Goal: Task Accomplishment & Management: Use online tool/utility

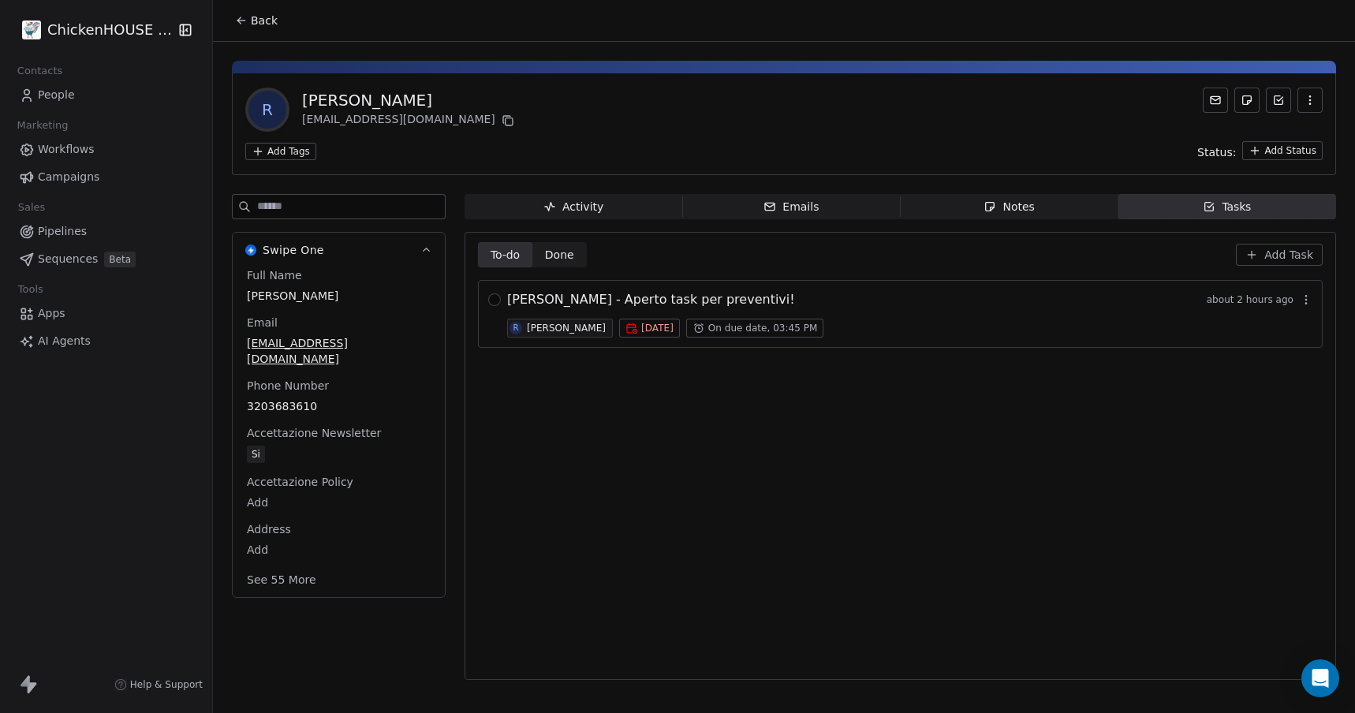
click at [1010, 206] on div "Notes" at bounding box center [1008, 207] width 50 height 17
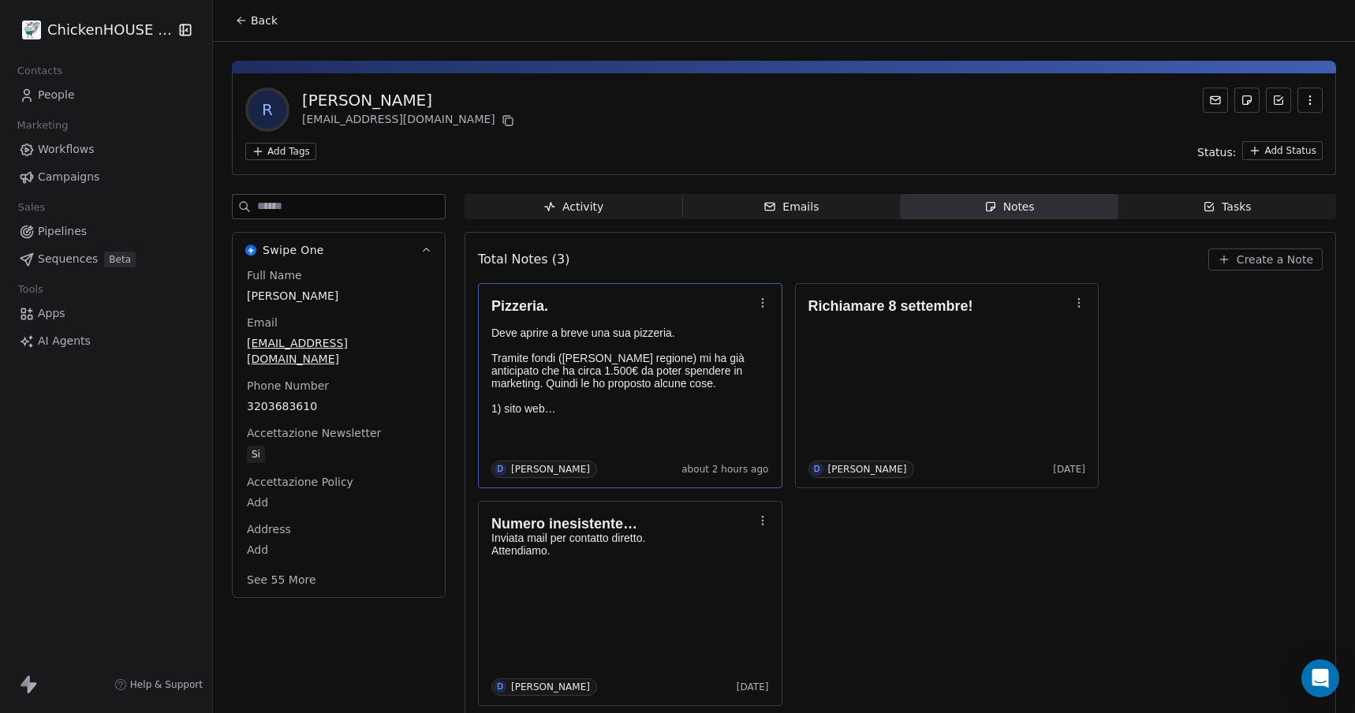
click at [538, 375] on p "Deve aprire a breve una sua pizzeria. Tramite fondi ([PERSON_NAME] regione) mi …" at bounding box center [622, 370] width 262 height 88
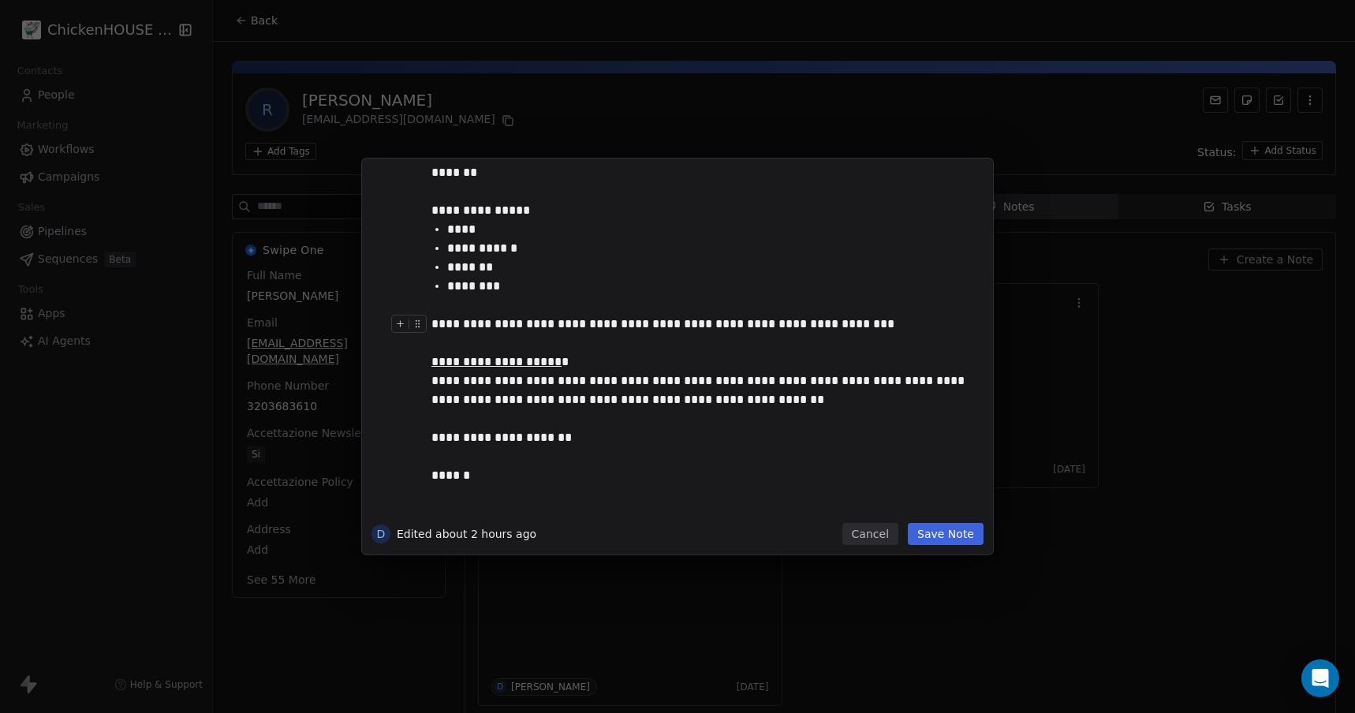
scroll to position [267, 0]
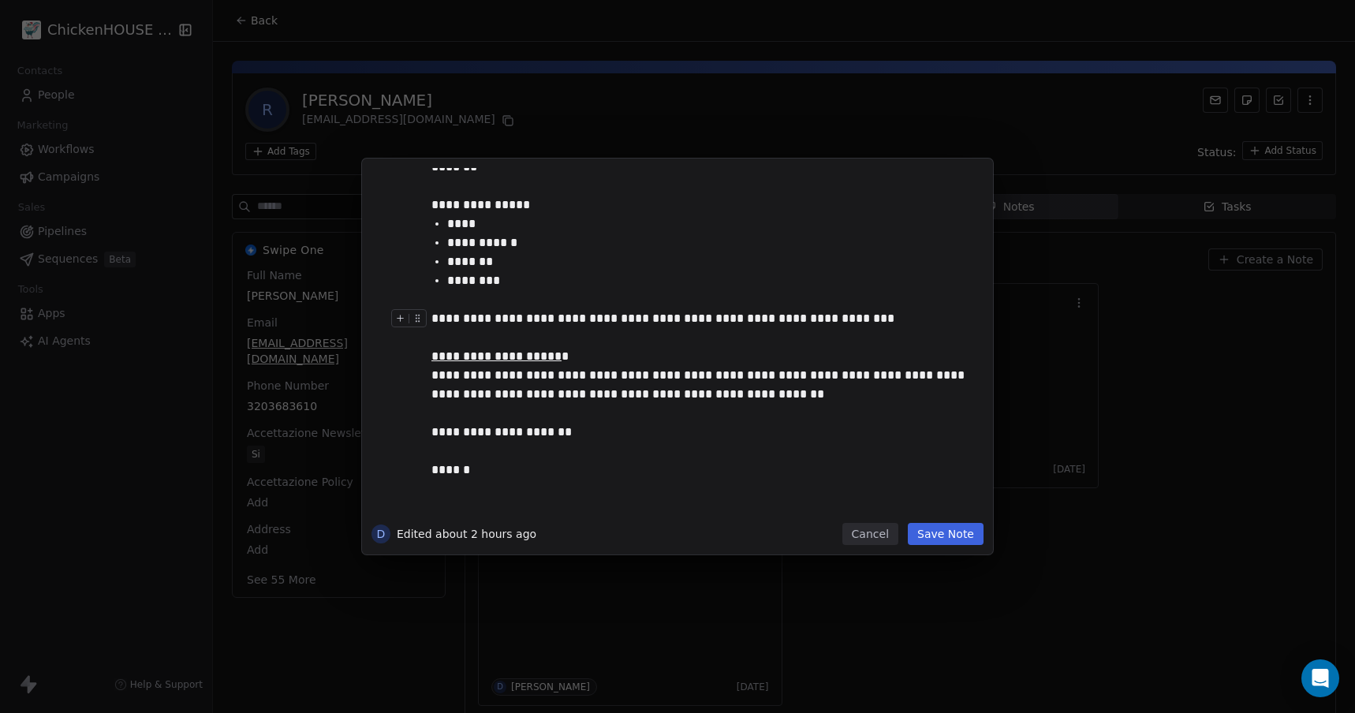
click at [535, 118] on div "**********" at bounding box center [677, 356] width 1355 height 713
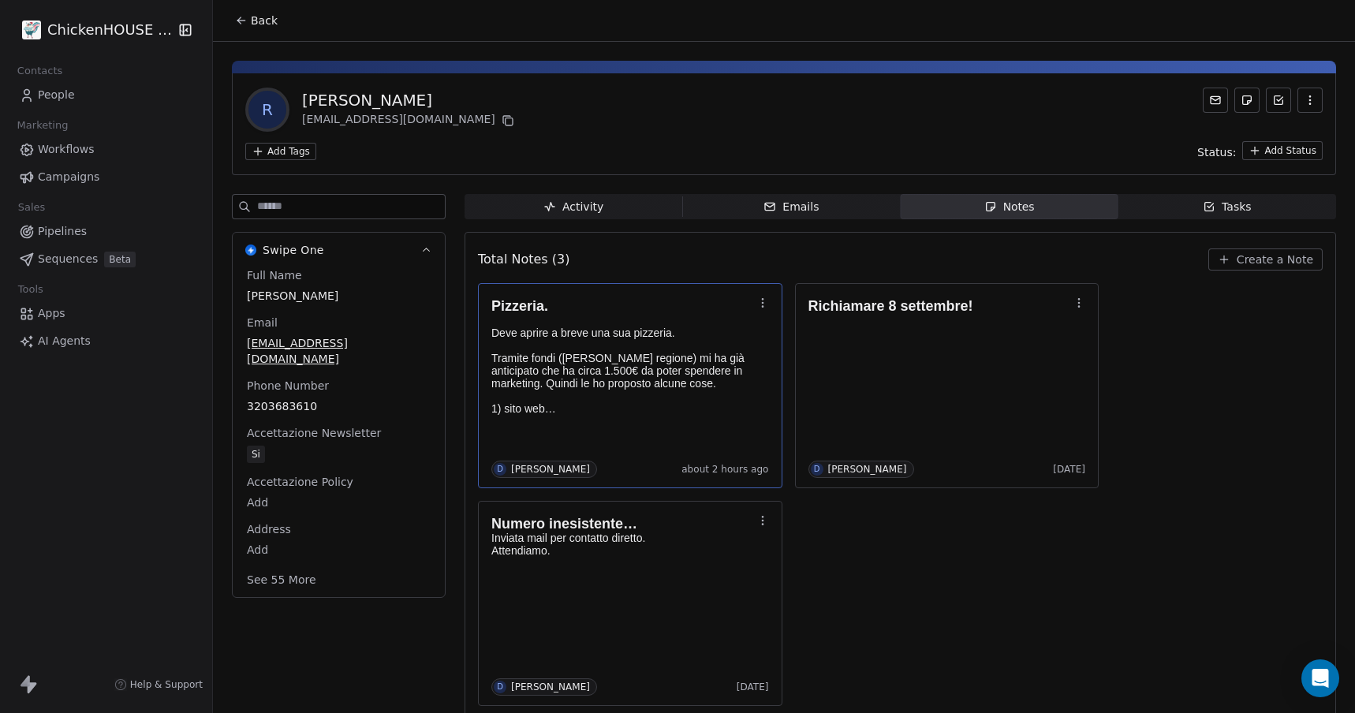
copy div "[PERSON_NAME]"
drag, startPoint x: 421, startPoint y: 96, endPoint x: 306, endPoint y: 88, distance: 115.4
click at [306, 88] on div "R [PERSON_NAME] [EMAIL_ADDRESS][DOMAIN_NAME]" at bounding box center [381, 110] width 272 height 44
click at [505, 121] on icon at bounding box center [508, 121] width 7 height 7
click at [639, 375] on p "Deve aprire a breve una sua pizzeria. Tramite fondi ([PERSON_NAME] regione) mi …" at bounding box center [622, 370] width 262 height 88
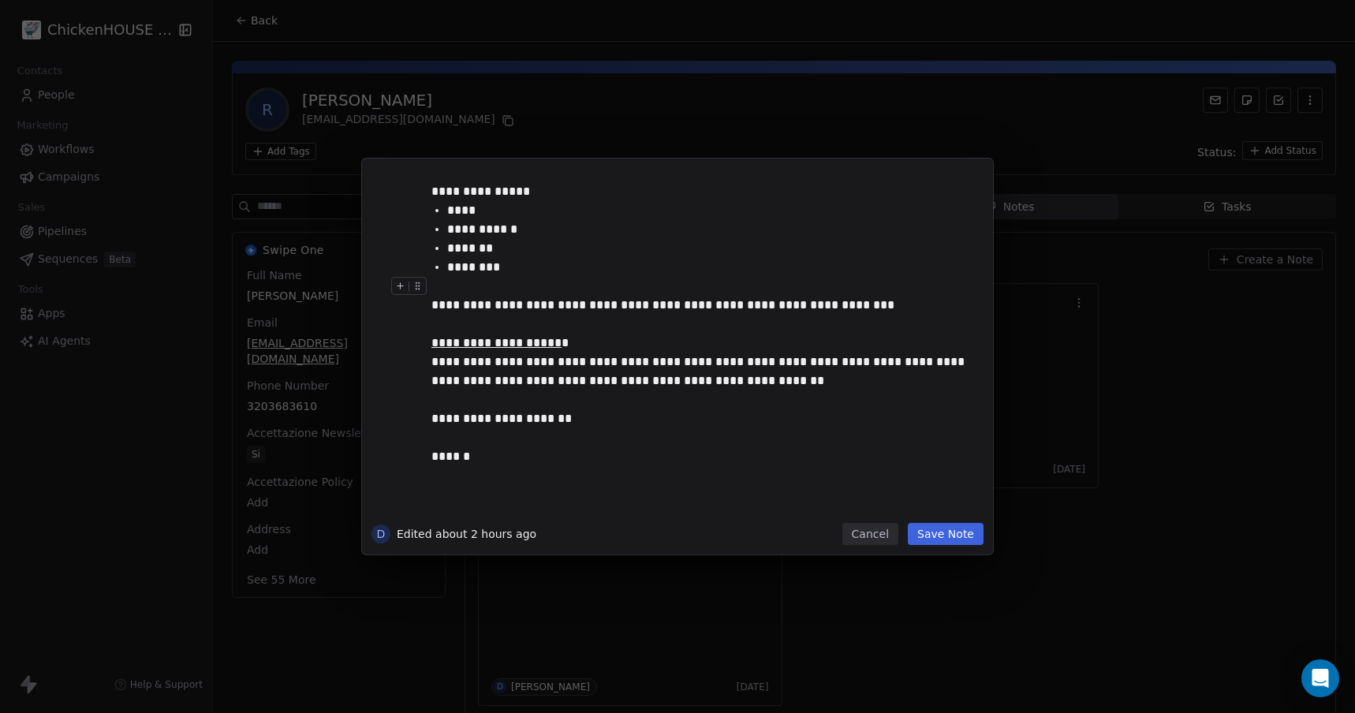
scroll to position [290, 0]
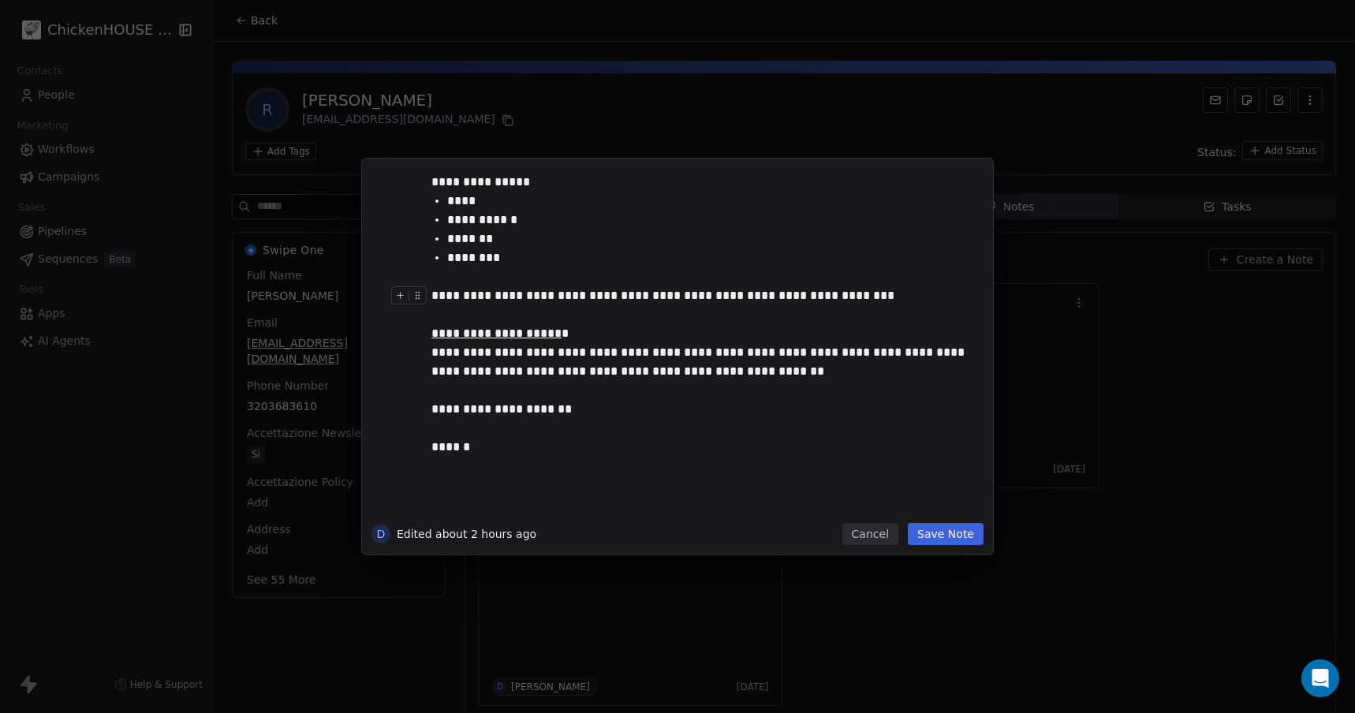
click at [647, 363] on div "**********" at bounding box center [700, 380] width 539 height 189
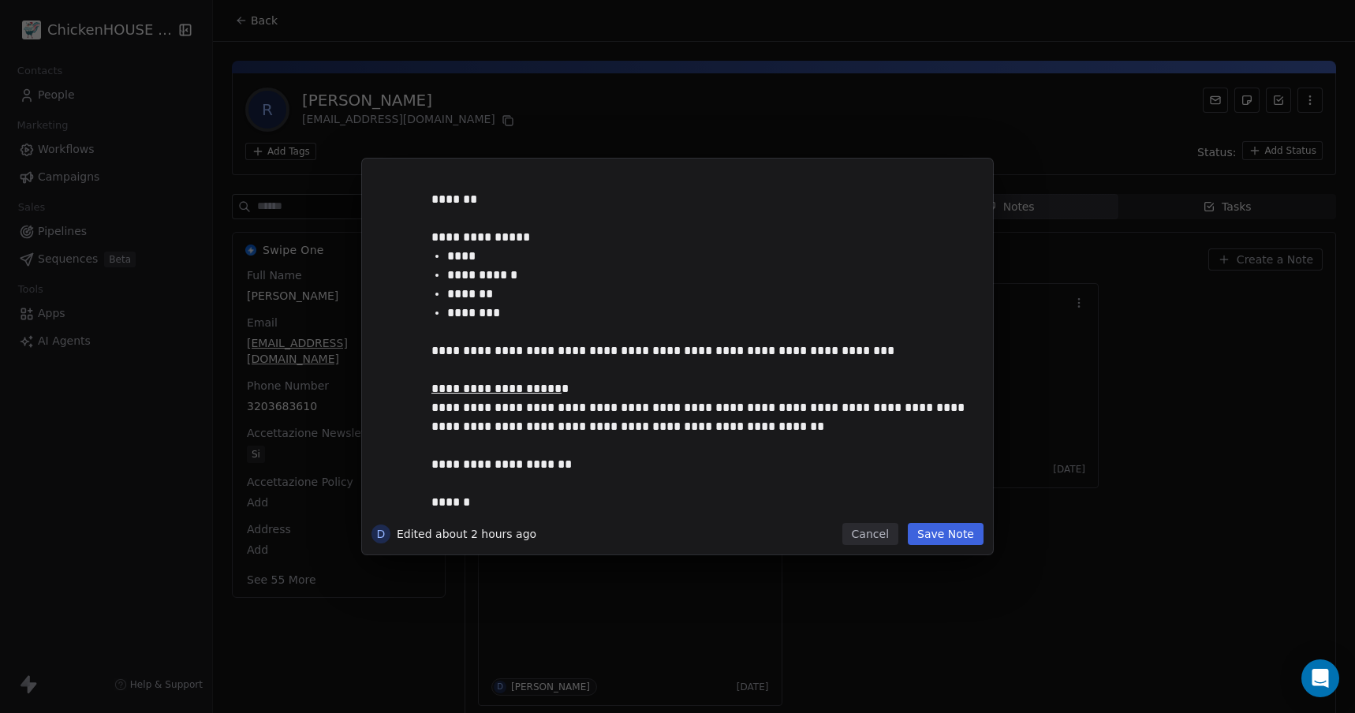
scroll to position [229, 0]
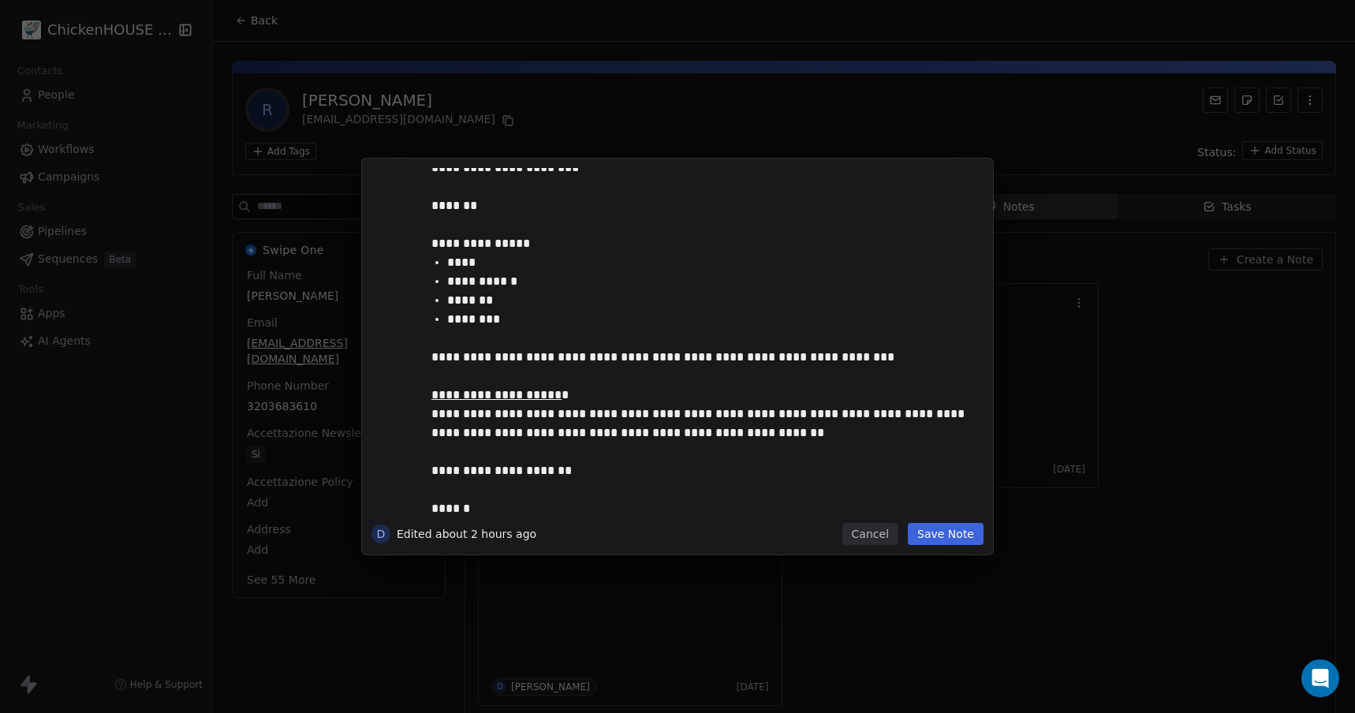
click at [885, 539] on button "Cancel" at bounding box center [870, 534] width 56 height 22
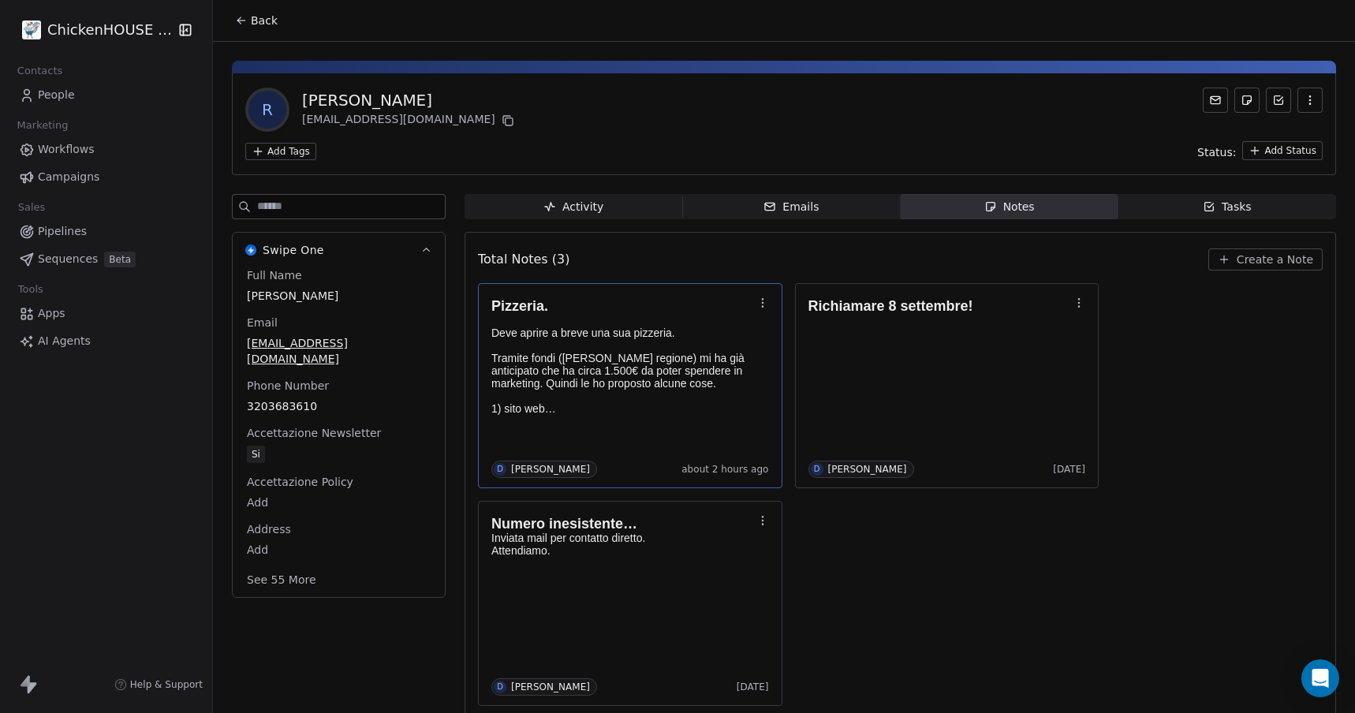
click at [1251, 207] on span "Tasks Tasks" at bounding box center [1227, 206] width 218 height 25
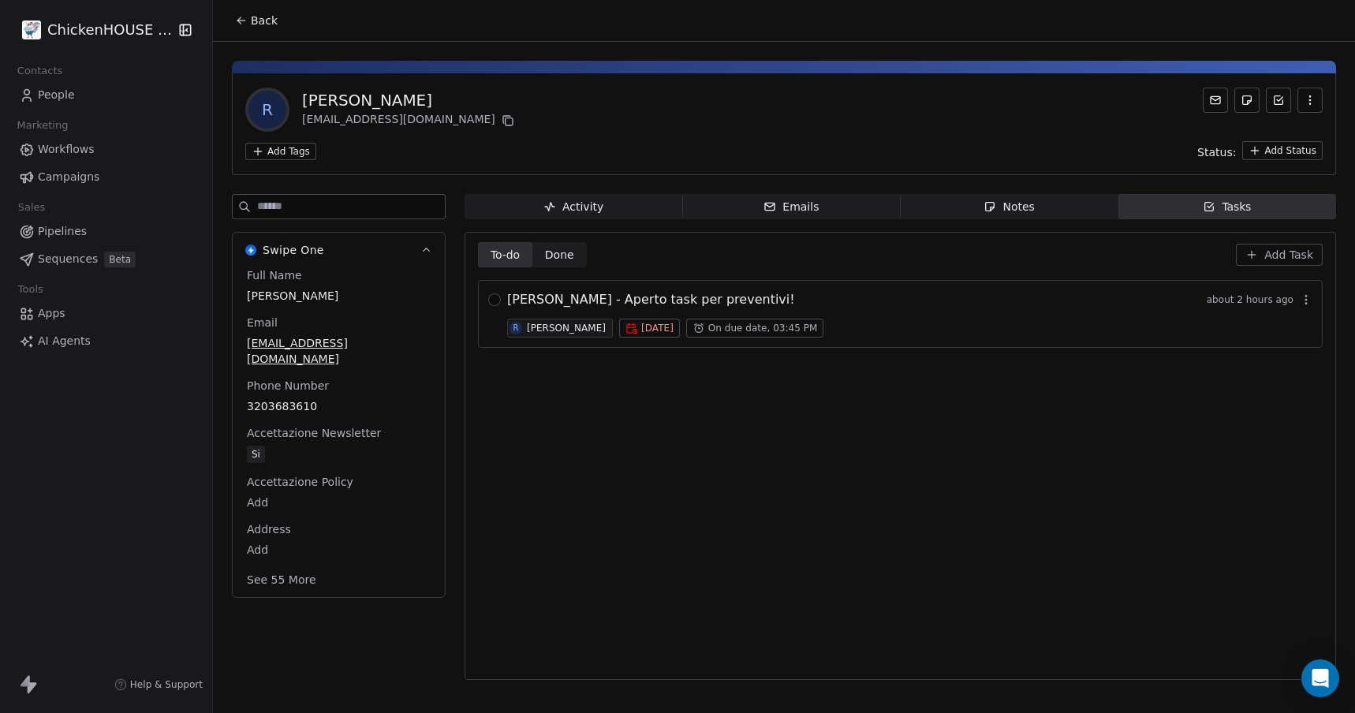
click at [538, 321] on span "R [PERSON_NAME]" at bounding box center [560, 328] width 106 height 19
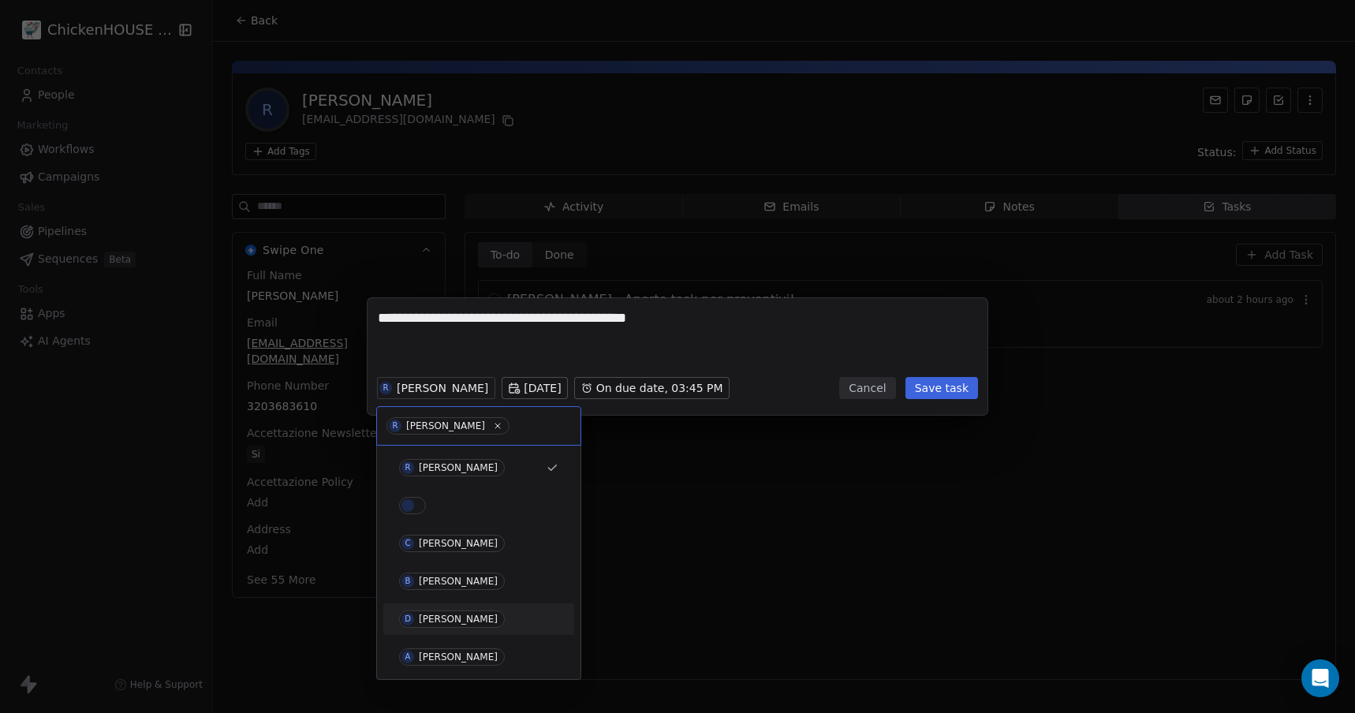
click at [427, 625] on span "D [PERSON_NAME]" at bounding box center [452, 618] width 106 height 17
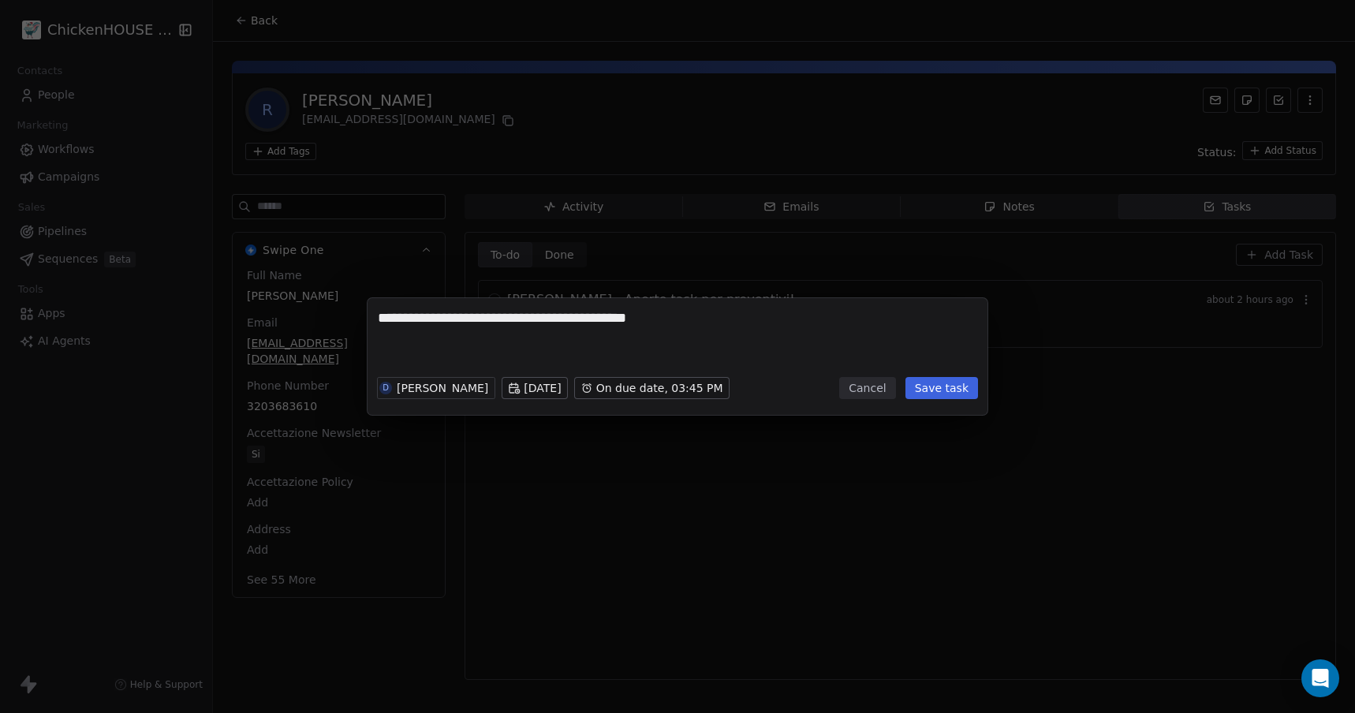
click at [446, 347] on textarea "**********" at bounding box center [677, 338] width 599 height 61
type textarea "**********"
click at [925, 389] on button "Save task" at bounding box center [941, 388] width 73 height 22
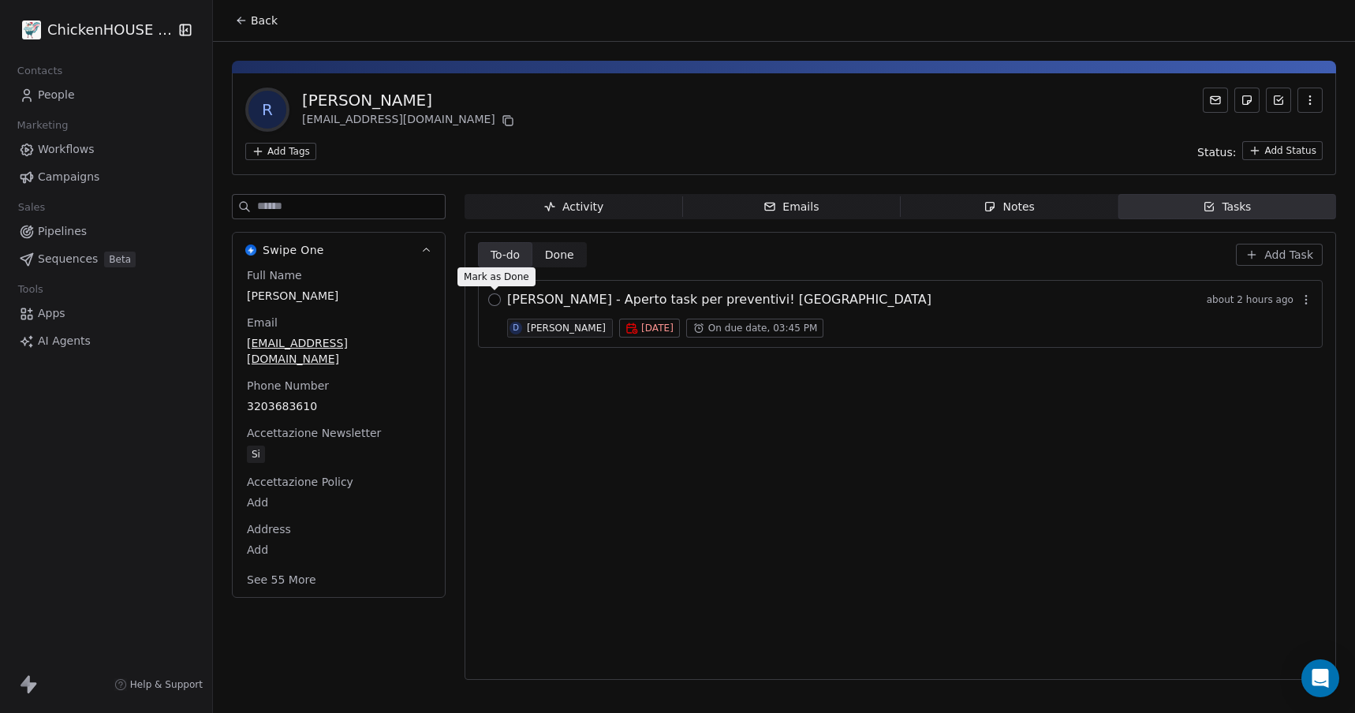
click at [492, 302] on button "button" at bounding box center [494, 299] width 13 height 13
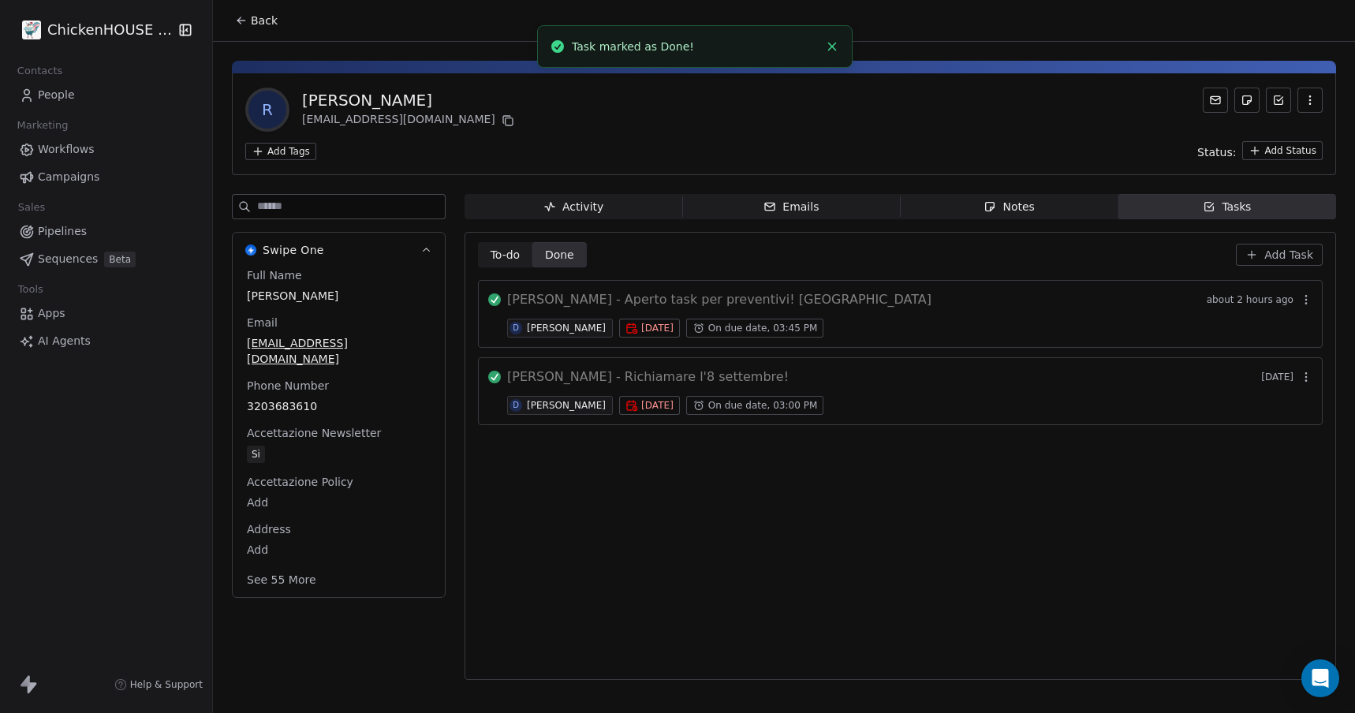
click at [256, 28] on span "Back" at bounding box center [264, 21] width 27 height 16
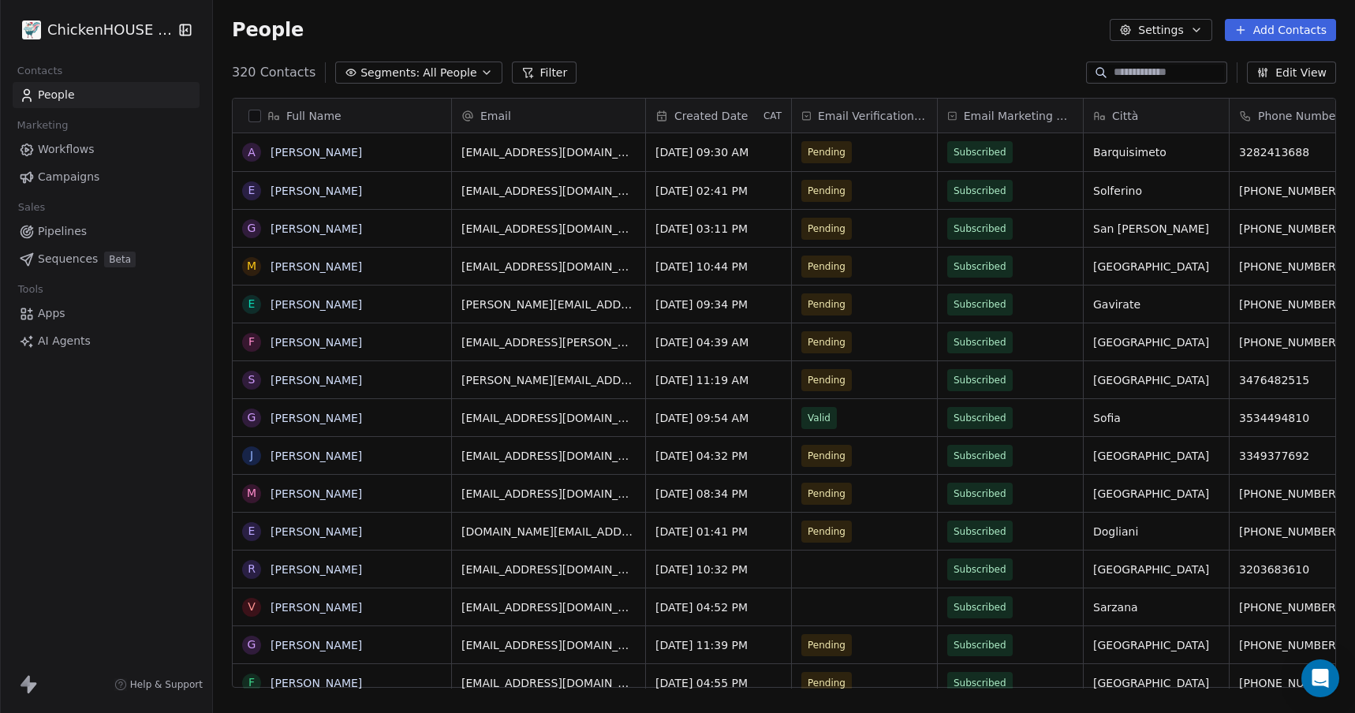
scroll to position [627, 1142]
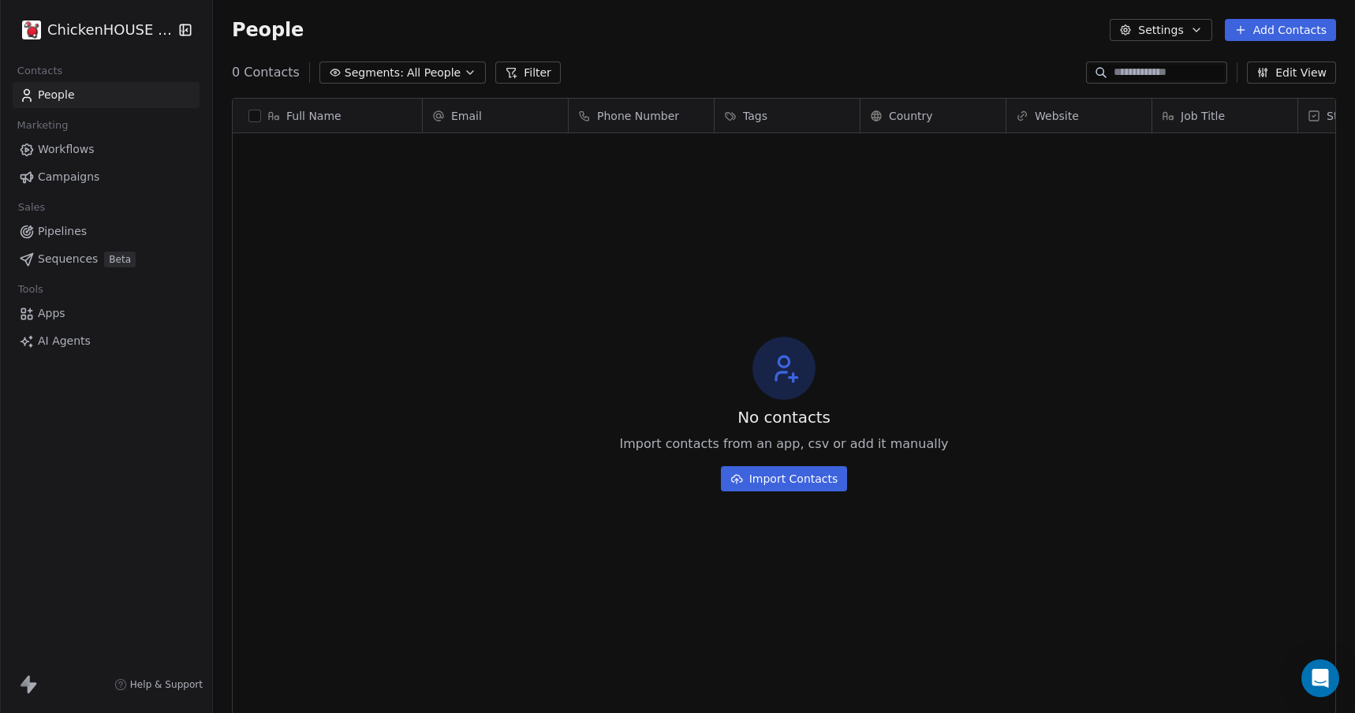
scroll to position [627, 1142]
click at [93, 20] on html "ChickenHOUSE snc Contacts People Marketing Workflows Campaigns Sales Pipelines …" at bounding box center [677, 415] width 1355 height 831
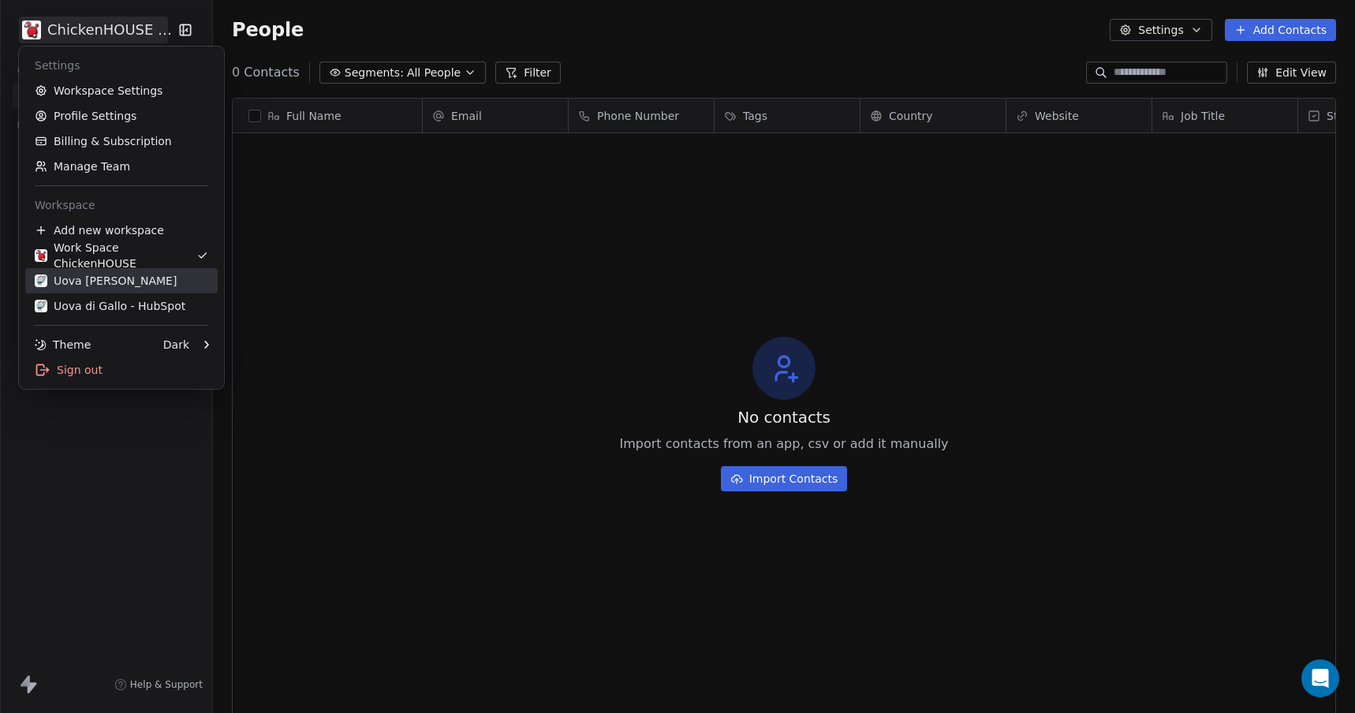
click at [61, 277] on div "Uova Di Gallo" at bounding box center [106, 281] width 142 height 16
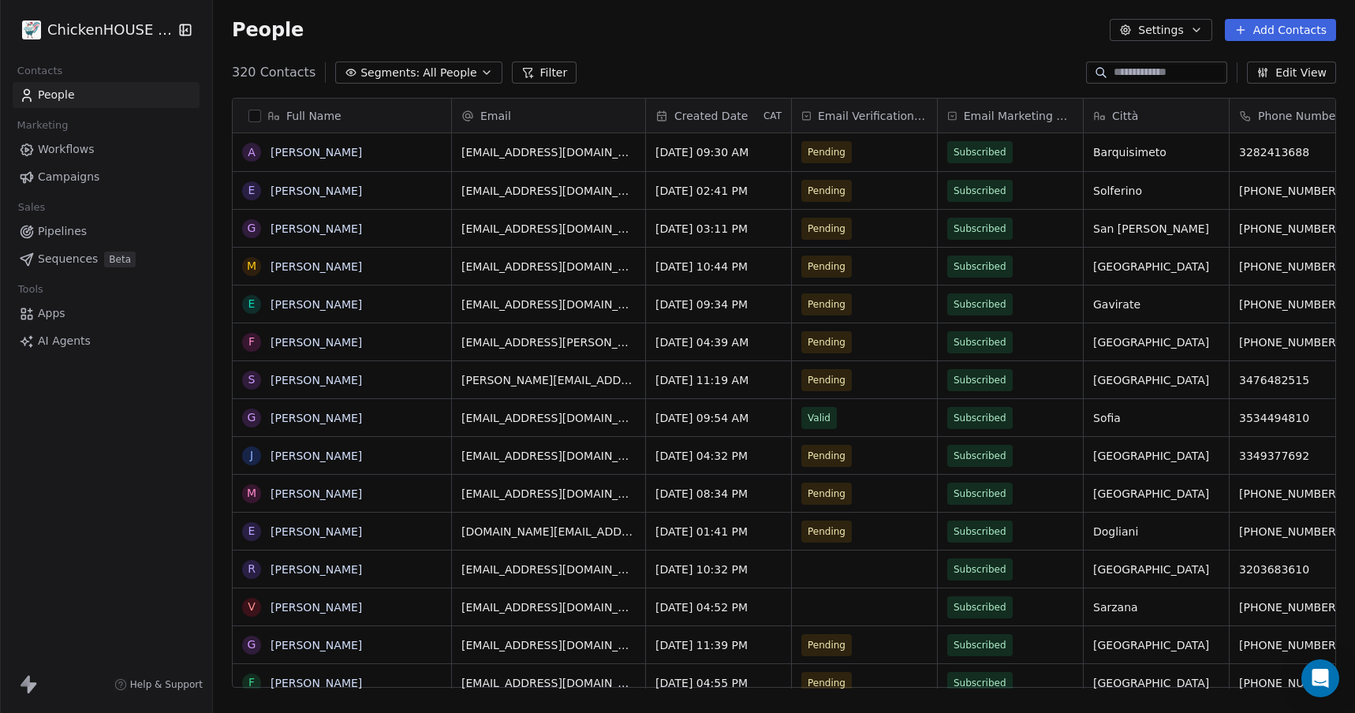
scroll to position [627, 1142]
